Goal: Check status: Check status

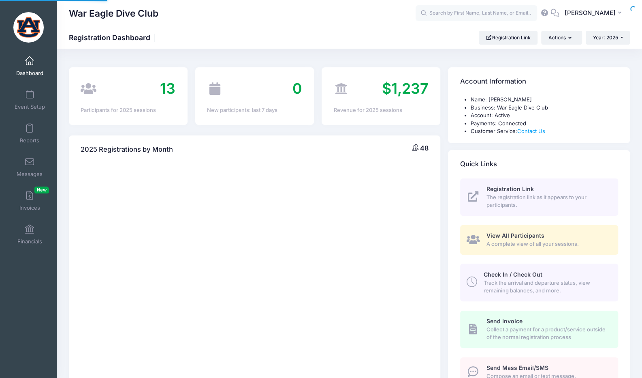
select select
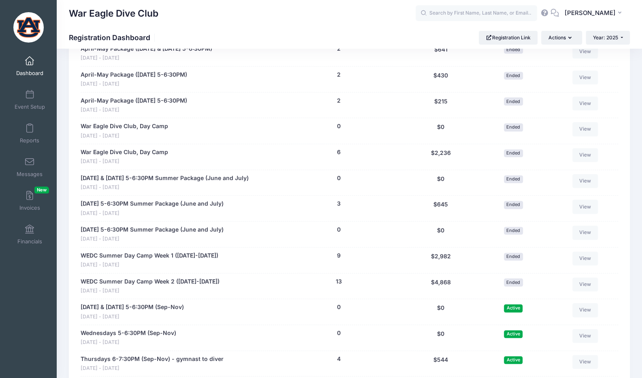
scroll to position [608, 0]
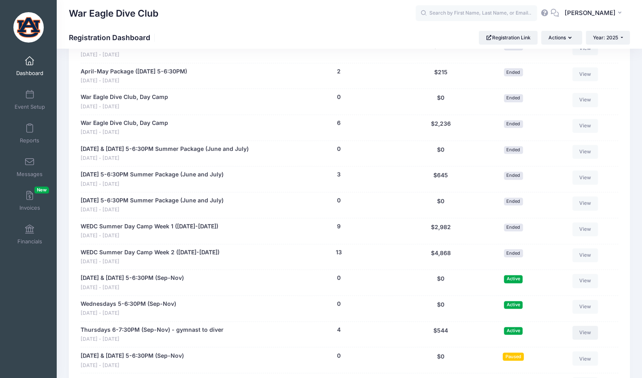
click at [584, 329] on link "View" at bounding box center [585, 332] width 26 height 14
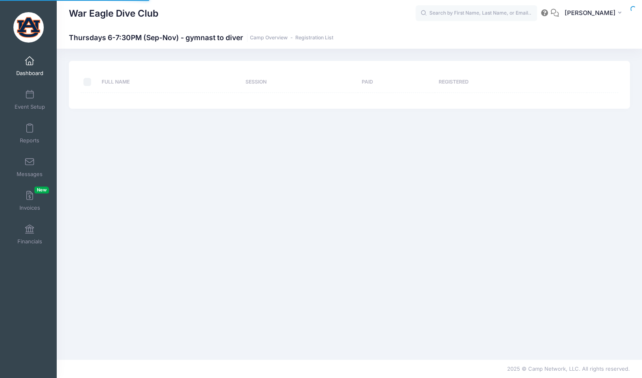
select select "10"
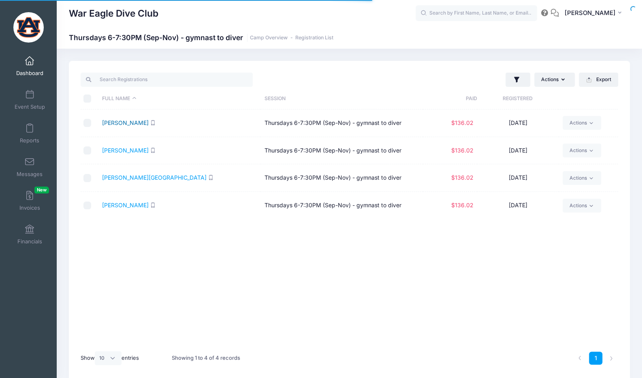
click at [130, 125] on link "Adkins, Ava" at bounding box center [125, 122] width 47 height 7
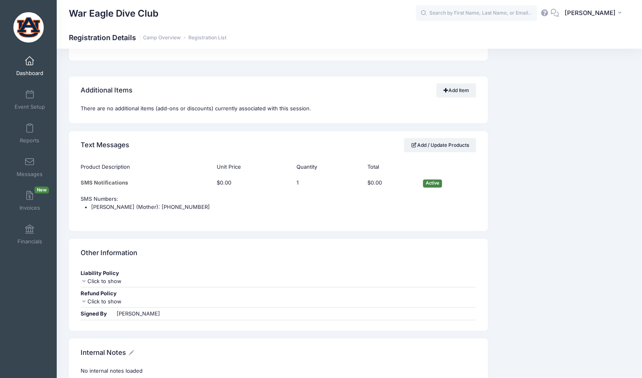
scroll to position [768, 0]
